Goal: Information Seeking & Learning: Learn about a topic

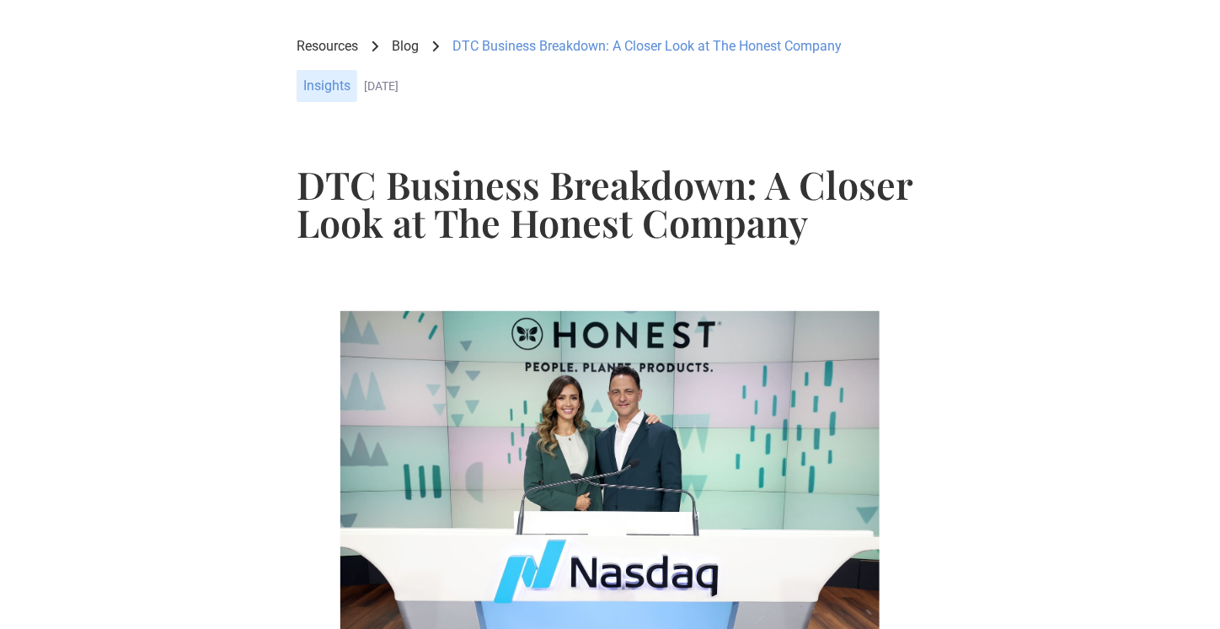
scroll to position [29, 0]
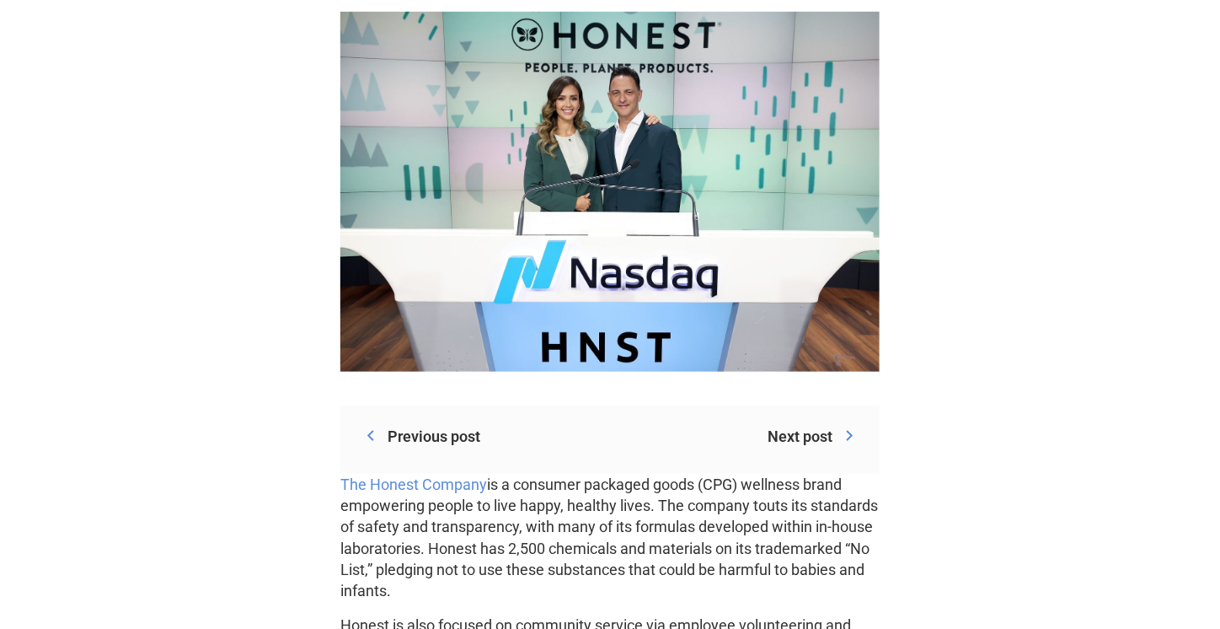
scroll to position [337, 0]
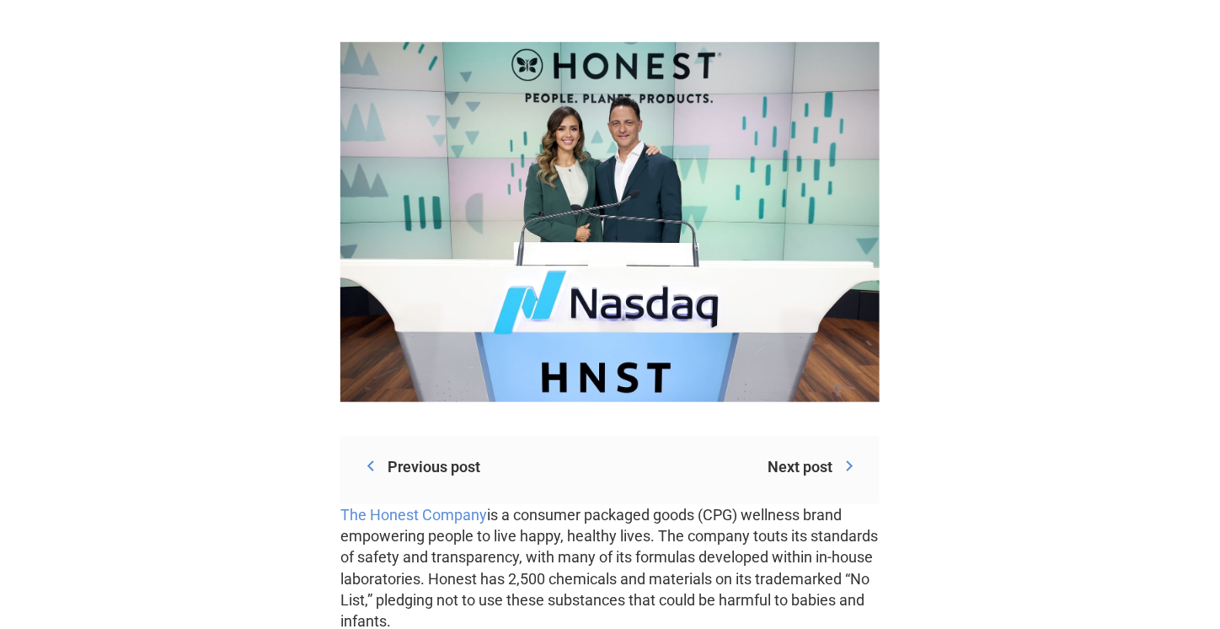
click at [813, 463] on div "Next post" at bounding box center [800, 466] width 65 height 21
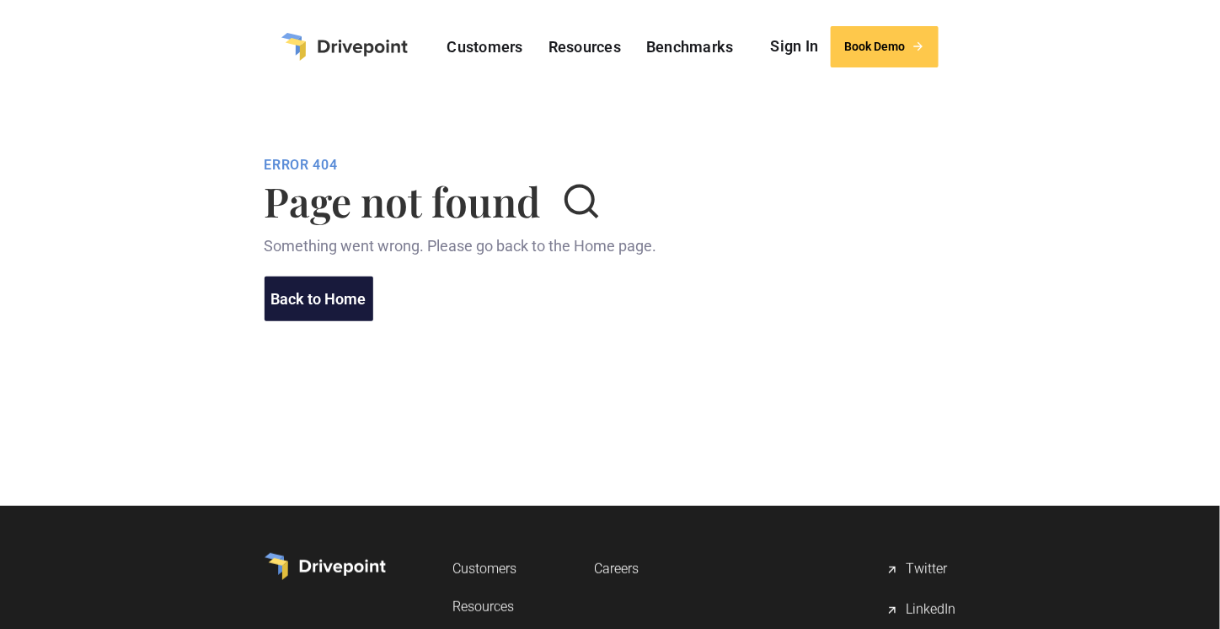
click at [290, 290] on link "Back to Home" at bounding box center [319, 298] width 109 height 45
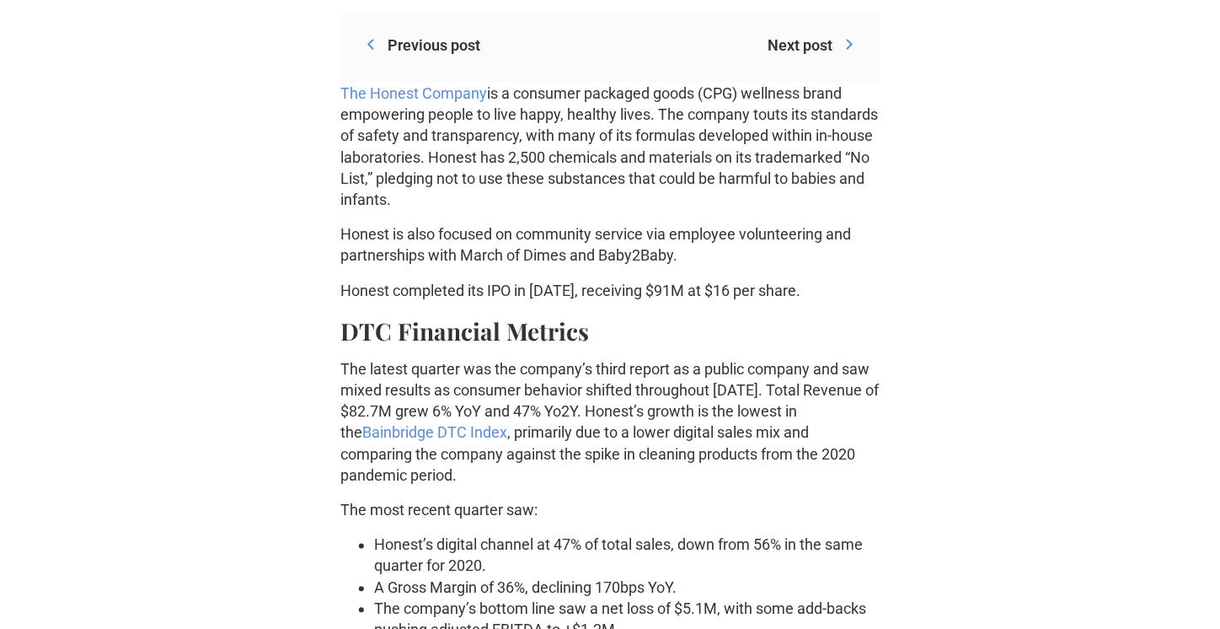
scroll to position [590, 0]
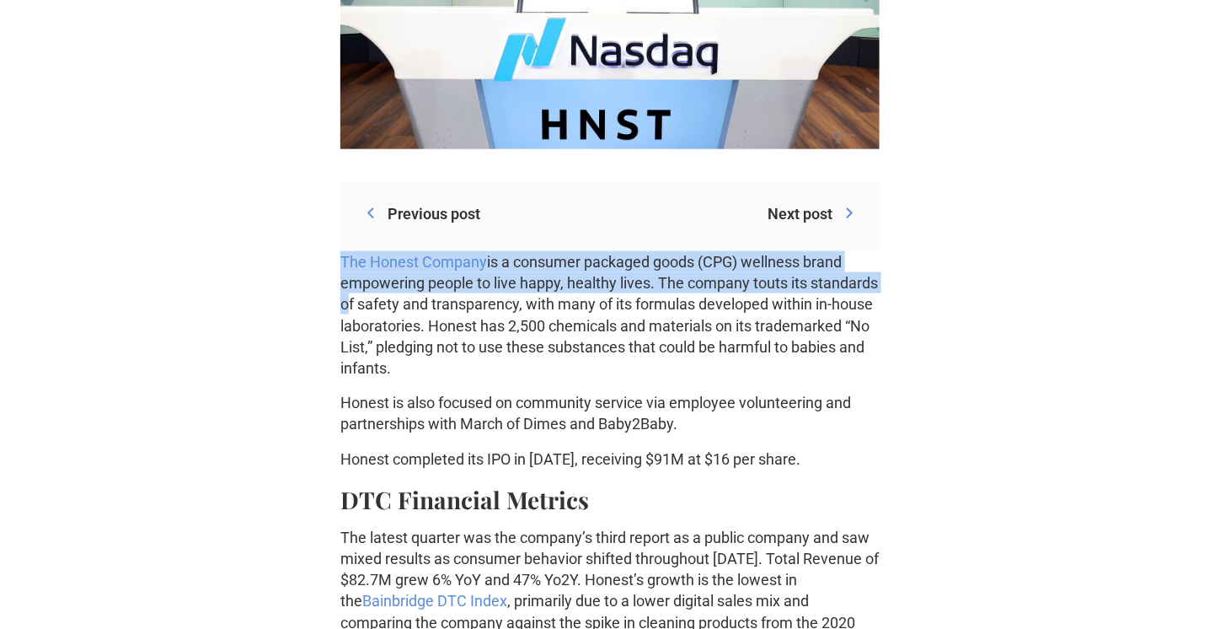
drag, startPoint x: 324, startPoint y: 252, endPoint x: 245, endPoint y: 299, distance: 91.5
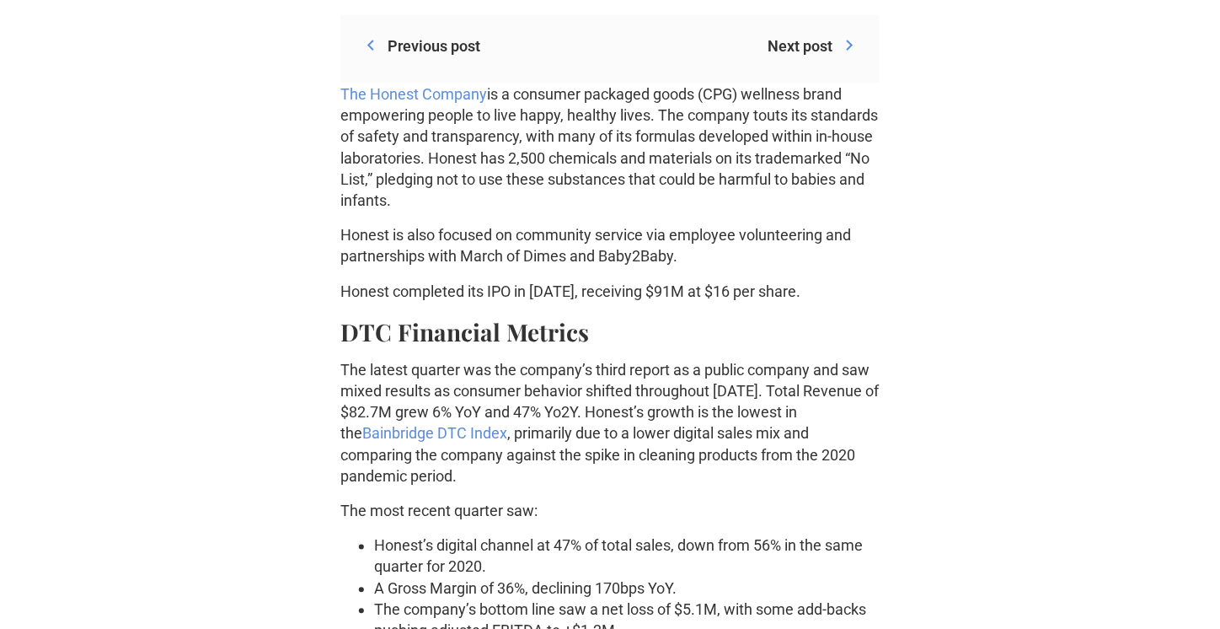
scroll to position [759, 0]
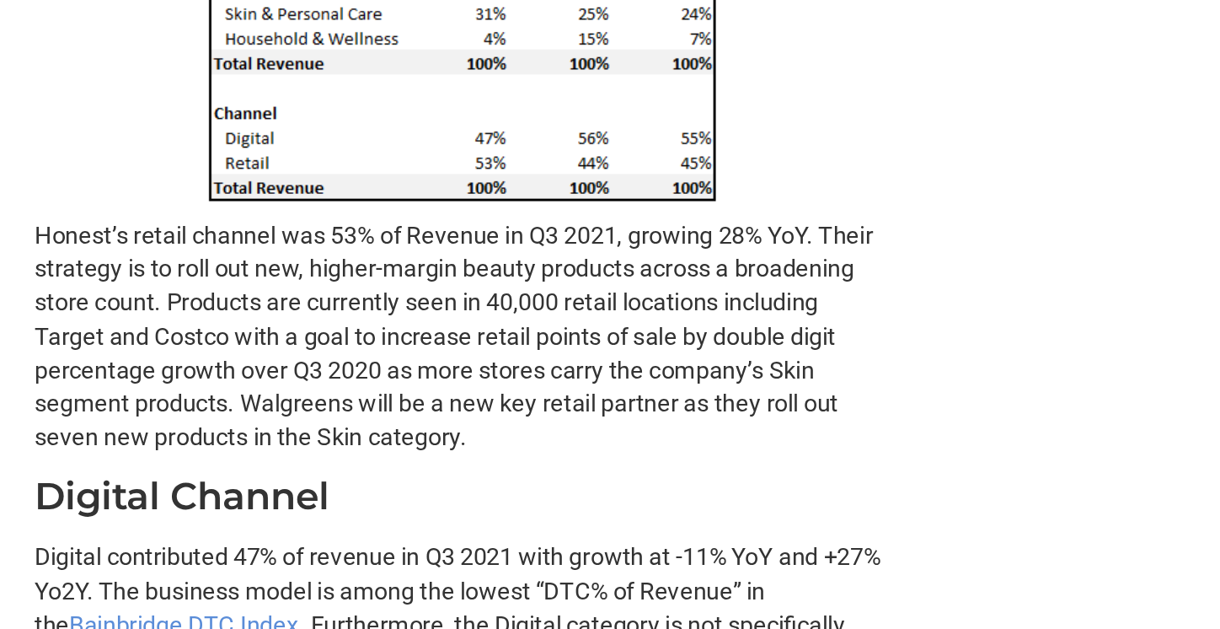
scroll to position [1847, 0]
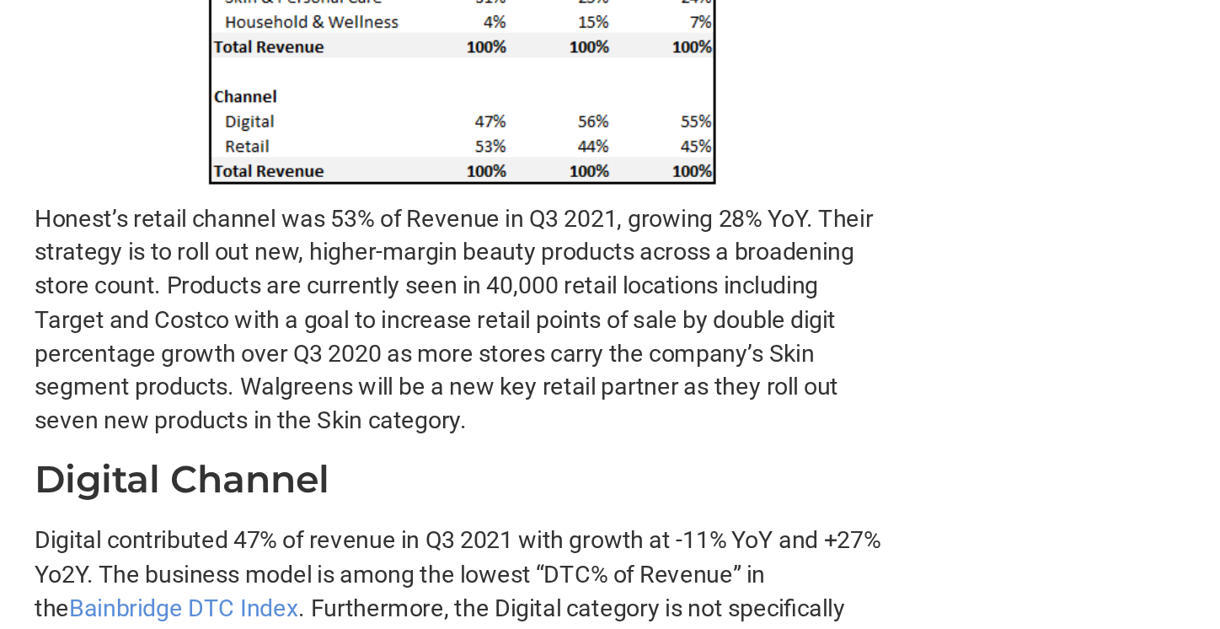
click at [882, 332] on div "Previous post Next post How to Measure Business Success with Better Metrics: An…" at bounding box center [610, 450] width 1113 height 3905
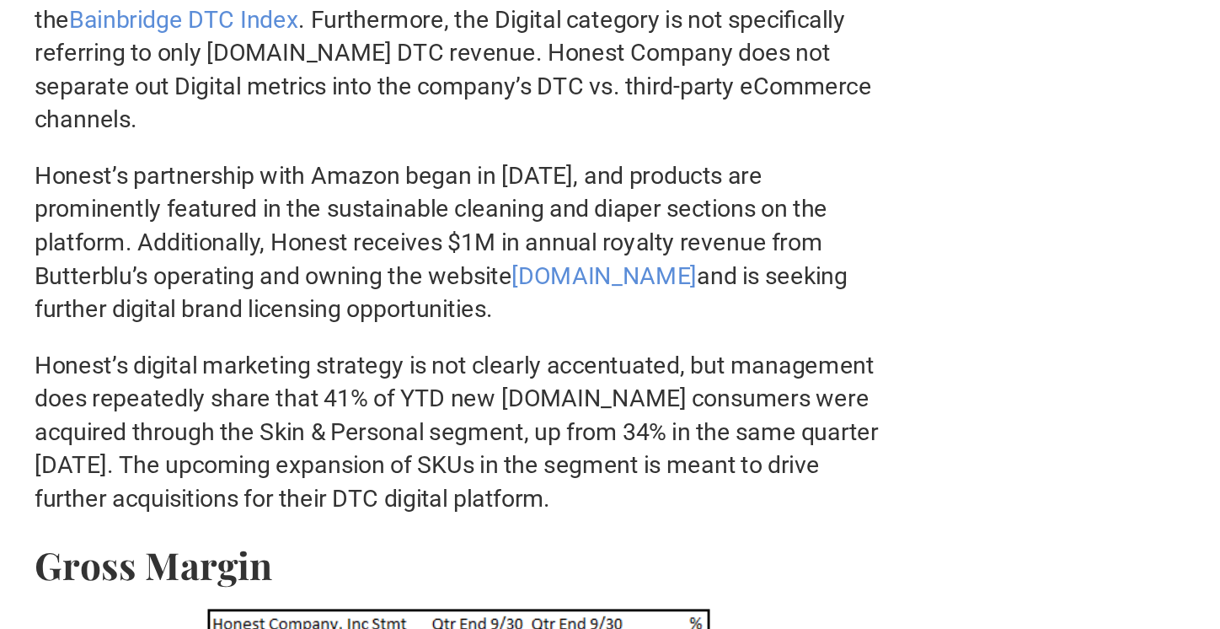
scroll to position [2220, 0]
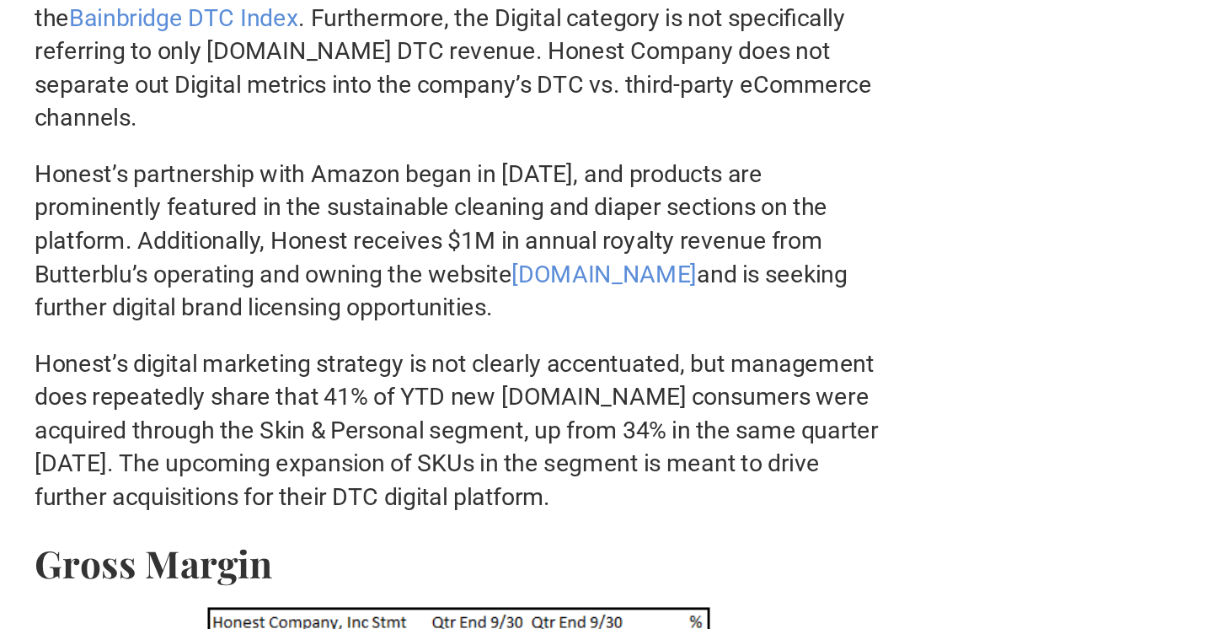
click at [998, 376] on div "Previous post Next post How to Measure Business Success with Better Metrics: An…" at bounding box center [610, 78] width 1113 height 3905
click at [975, 381] on div "Previous post Next post How to Measure Business Success with Better Metrics: An…" at bounding box center [610, 78] width 1113 height 3905
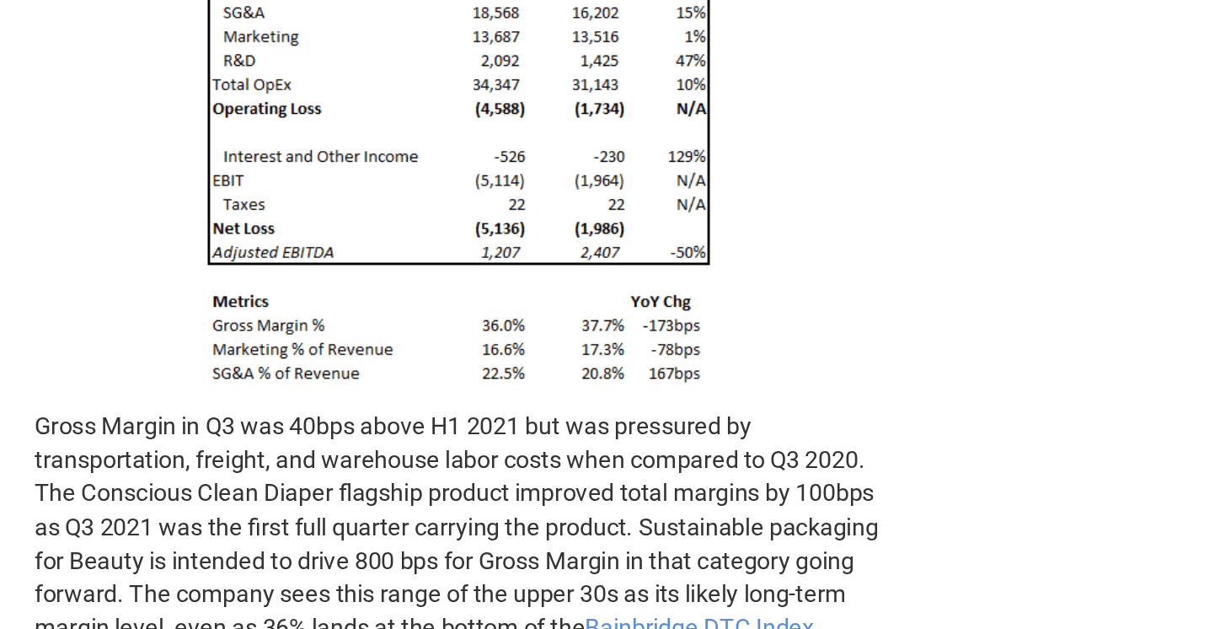
scroll to position [2753, 0]
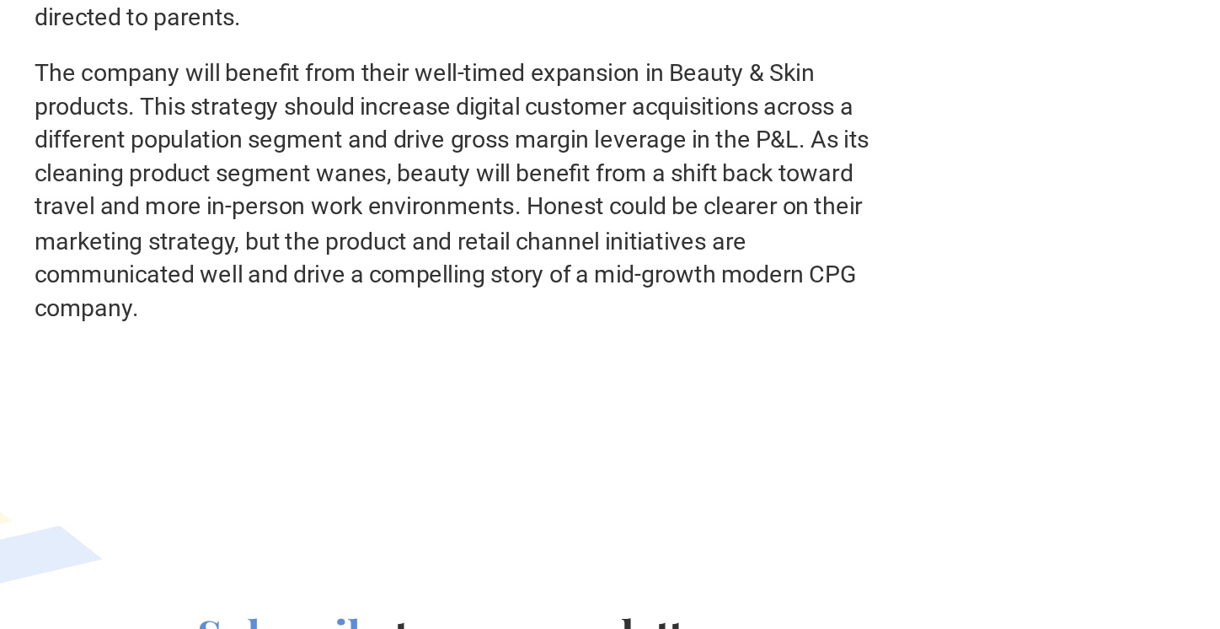
scroll to position [3746, 0]
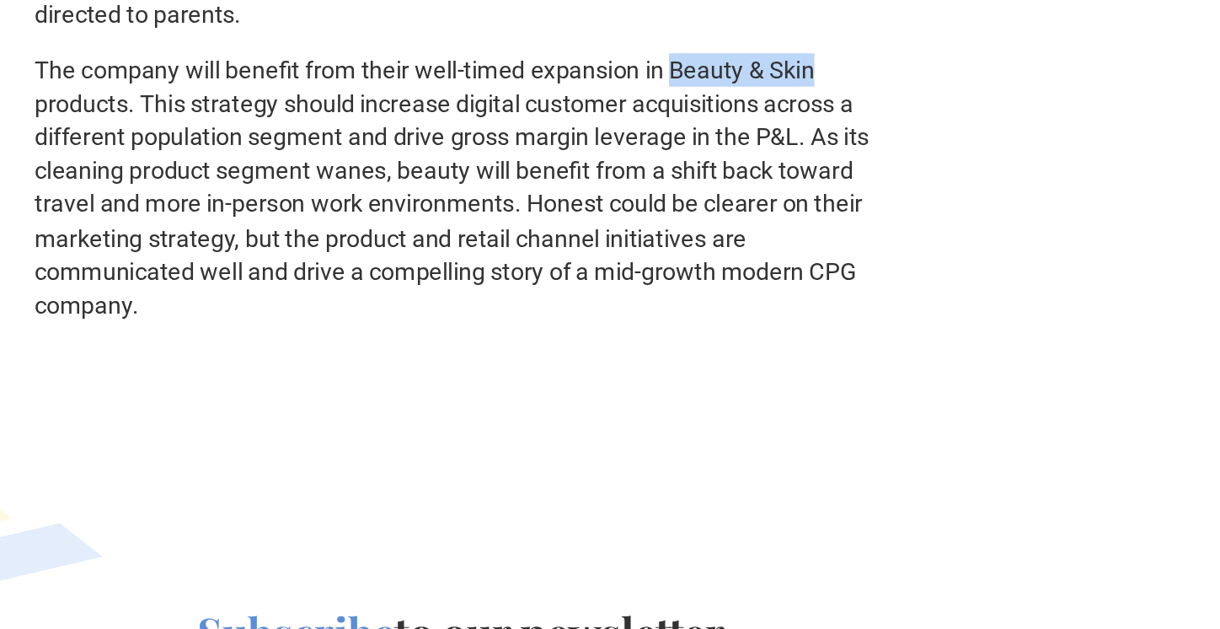
drag, startPoint x: 743, startPoint y: 293, endPoint x: 843, endPoint y: 292, distance: 99.5
click at [843, 292] on p "The company will benefit from their well-timed expansion in Beauty & Skin produ…" at bounding box center [609, 350] width 539 height 170
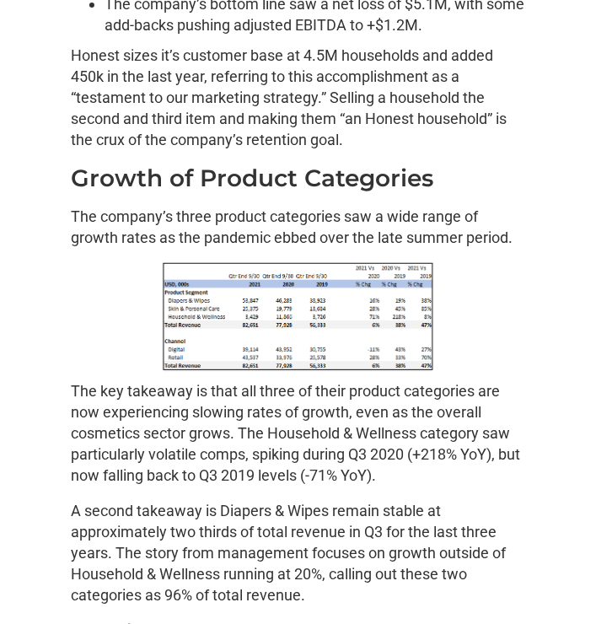
scroll to position [1517, 0]
